Goal: Find specific page/section: Find specific page/section

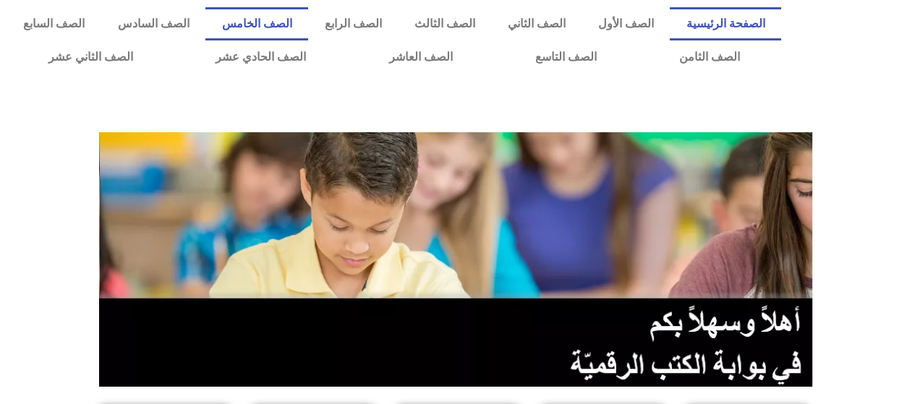
click at [297, 25] on link "الصف الخامس" at bounding box center [256, 23] width 103 height 33
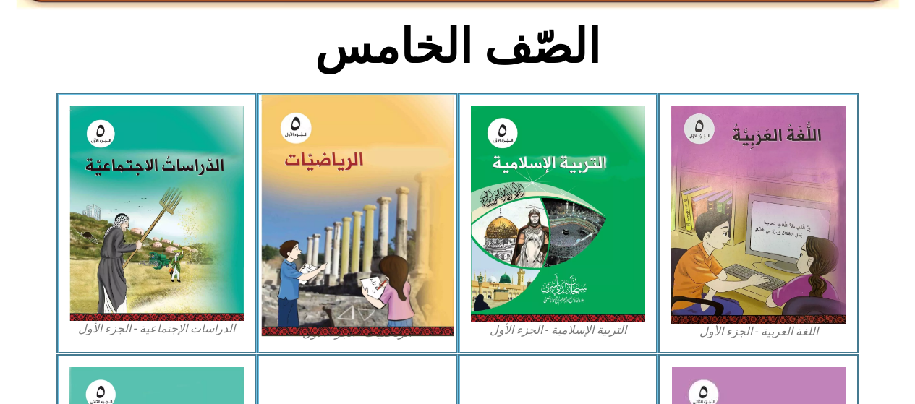
scroll to position [362, 0]
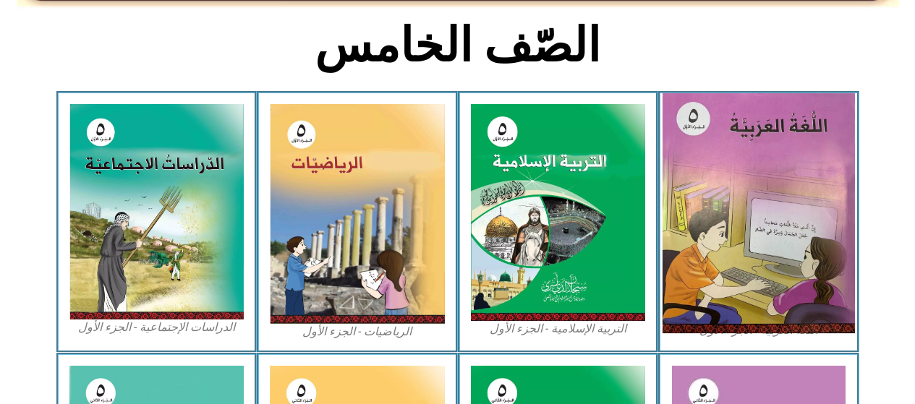
click at [725, 208] on img at bounding box center [759, 213] width 192 height 240
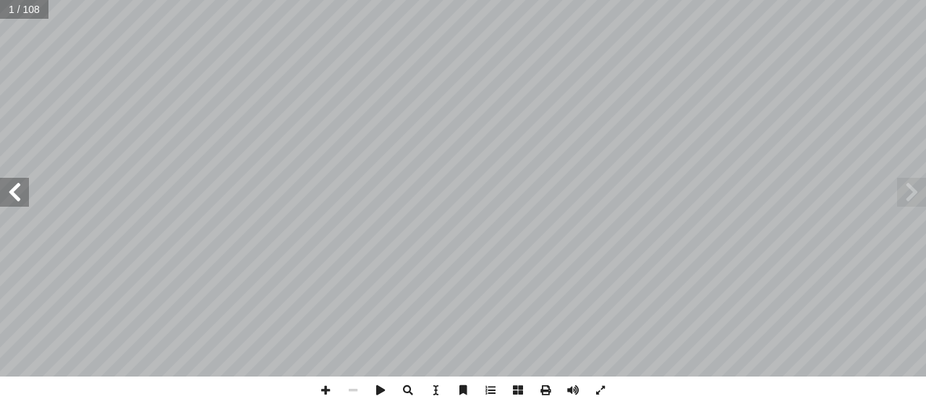
click at [24, 196] on span at bounding box center [14, 192] width 29 height 29
click at [21, 197] on span at bounding box center [14, 192] width 29 height 29
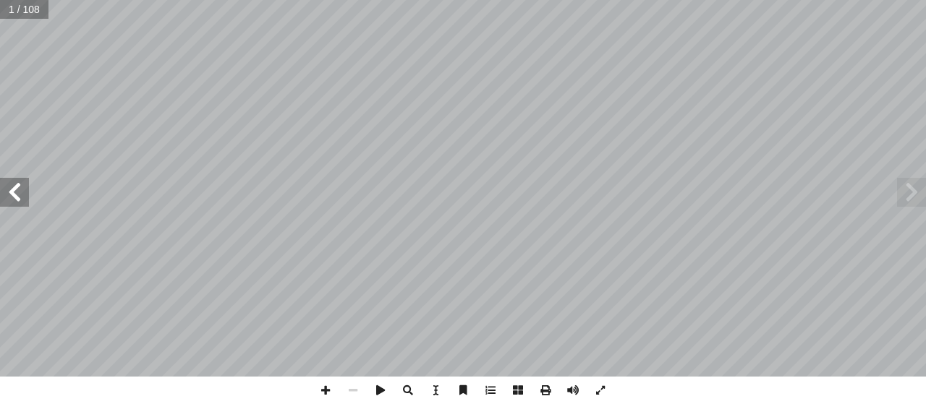
click at [21, 197] on span at bounding box center [14, 192] width 29 height 29
click at [20, 204] on span at bounding box center [14, 192] width 29 height 29
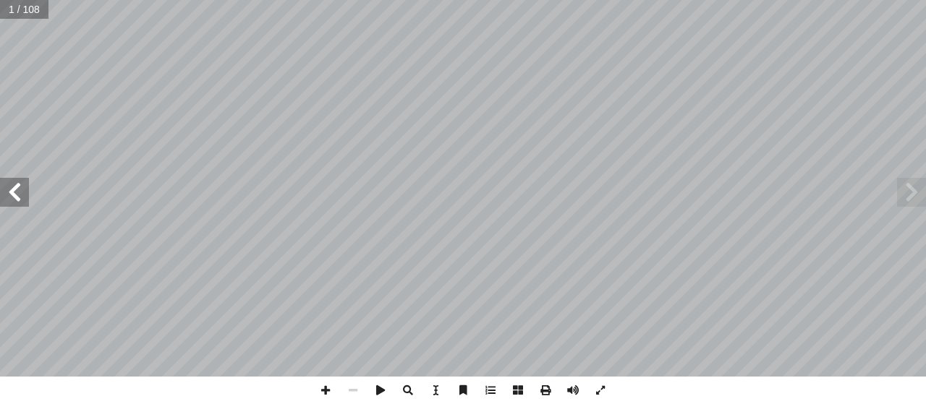
click at [20, 205] on span at bounding box center [14, 192] width 29 height 29
